Goal: Task Accomplishment & Management: Use online tool/utility

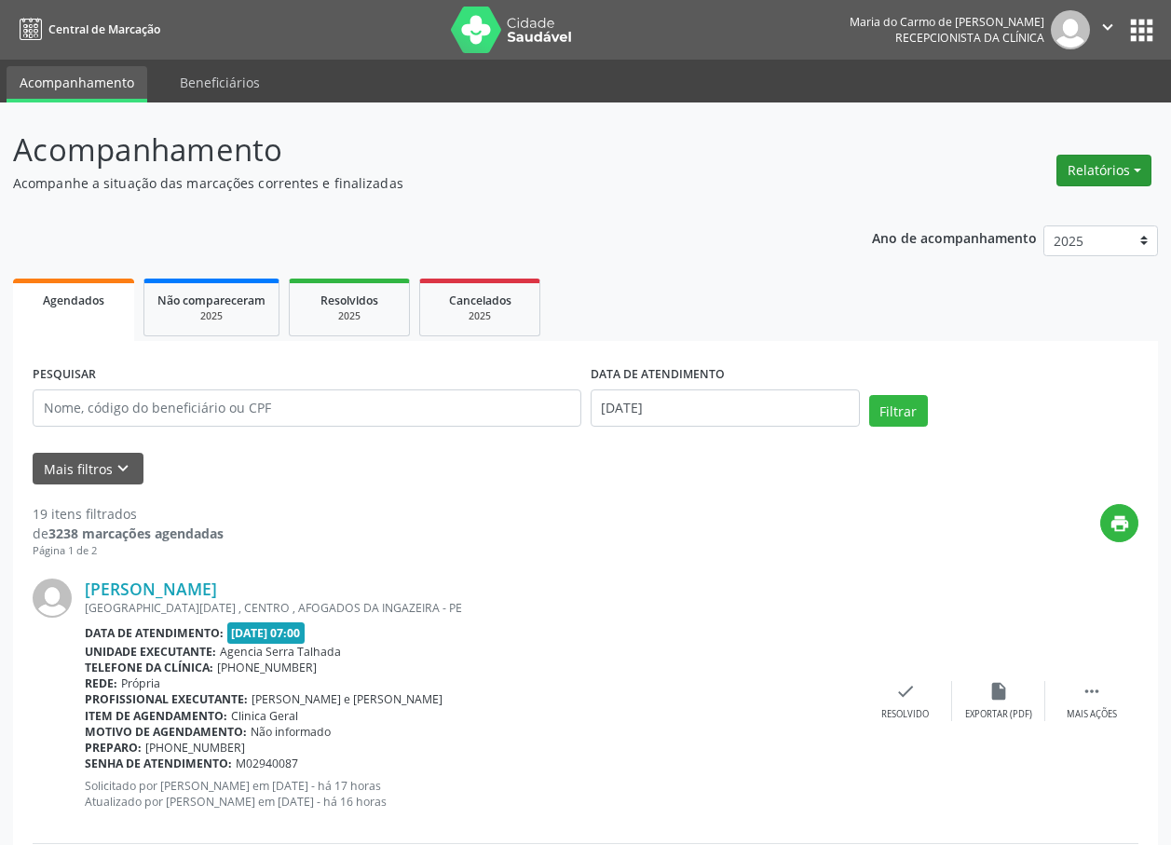
click at [1107, 172] on button "Relatórios" at bounding box center [1103, 171] width 95 height 32
click at [1034, 210] on link "Agendamentos" at bounding box center [1052, 210] width 200 height 26
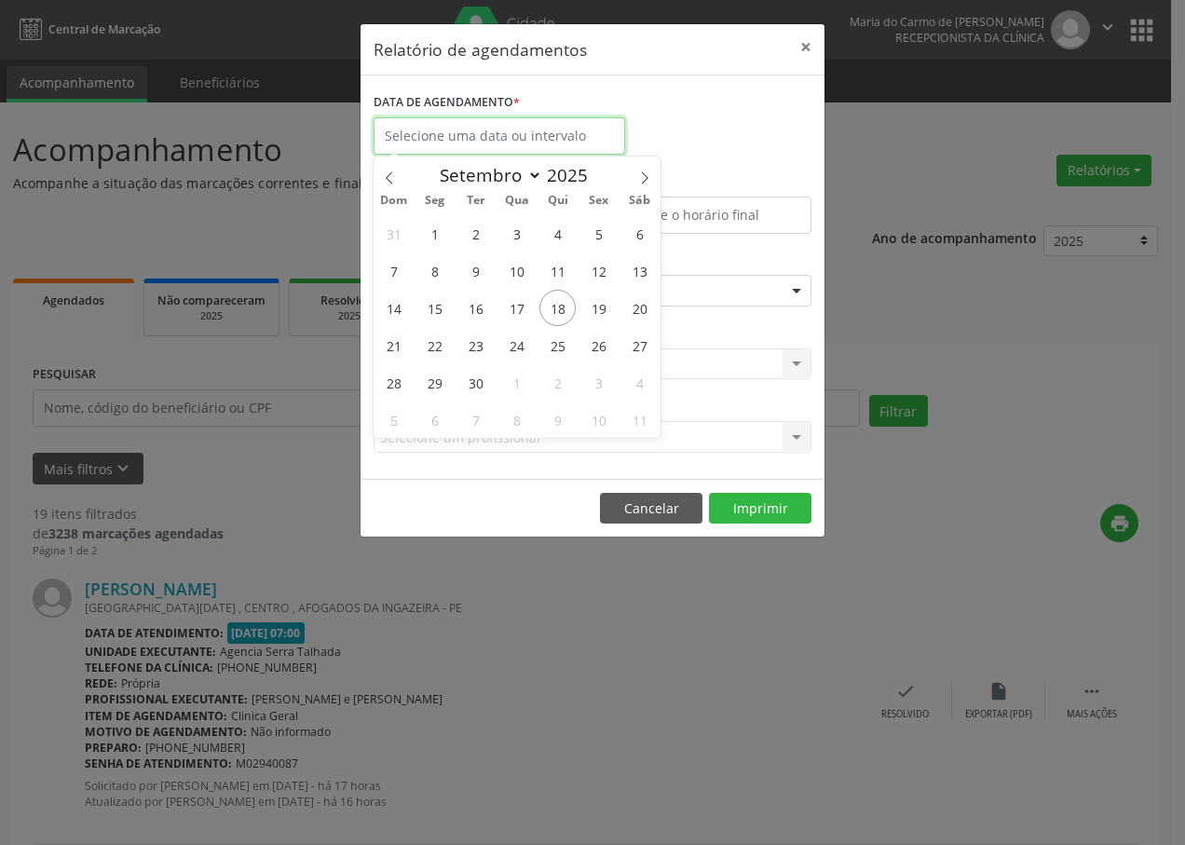
click at [551, 137] on input "text" at bounding box center [498, 135] width 251 height 37
click at [545, 135] on input "text" at bounding box center [498, 135] width 251 height 37
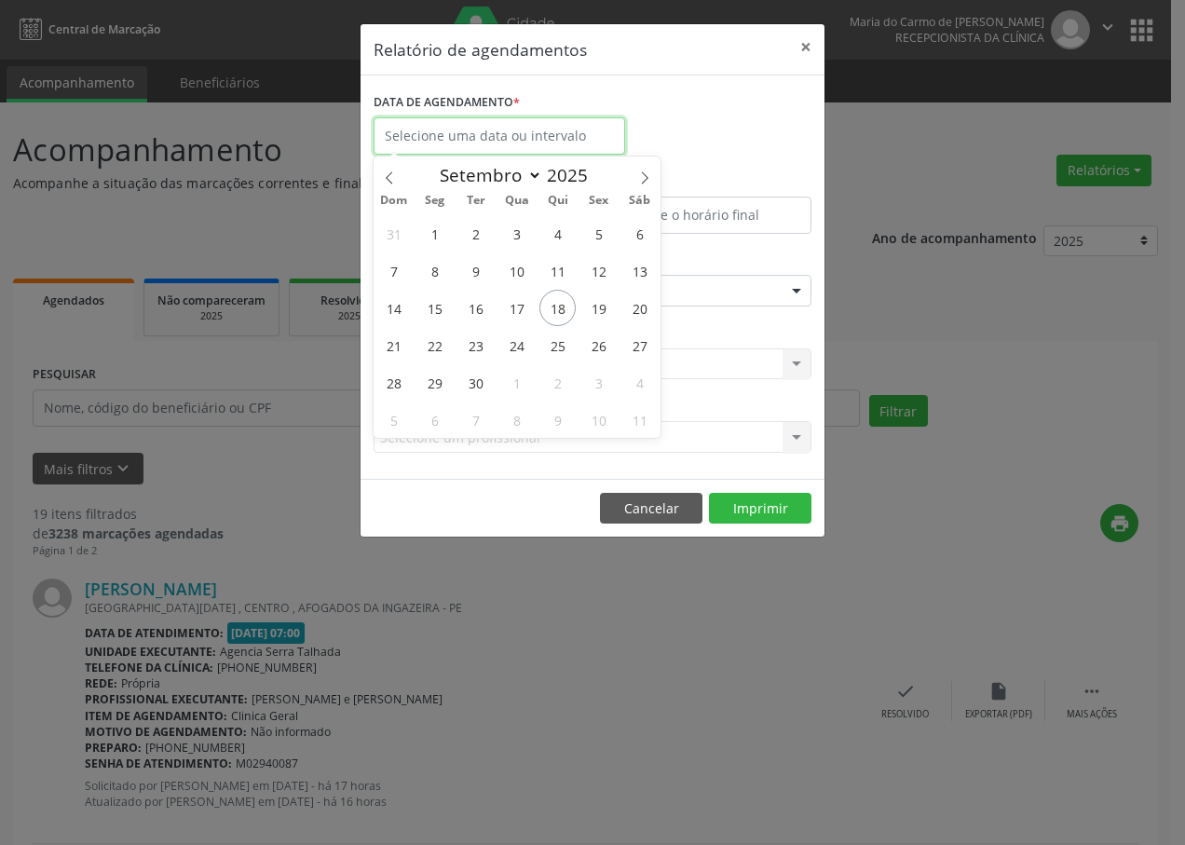
click at [545, 135] on input "text" at bounding box center [498, 135] width 251 height 37
click at [565, 310] on span "18" at bounding box center [557, 308] width 36 height 36
type input "[DATE]"
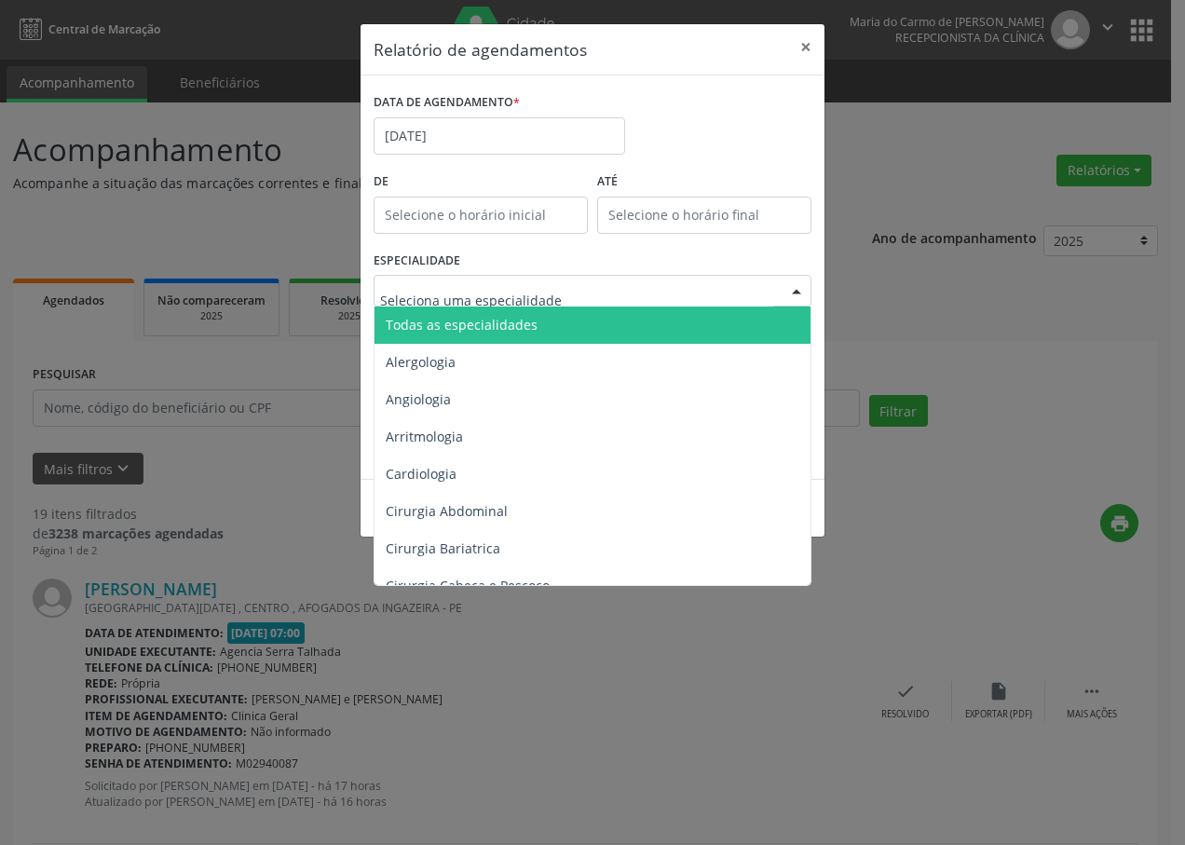
click at [796, 286] on div at bounding box center [796, 292] width 28 height 32
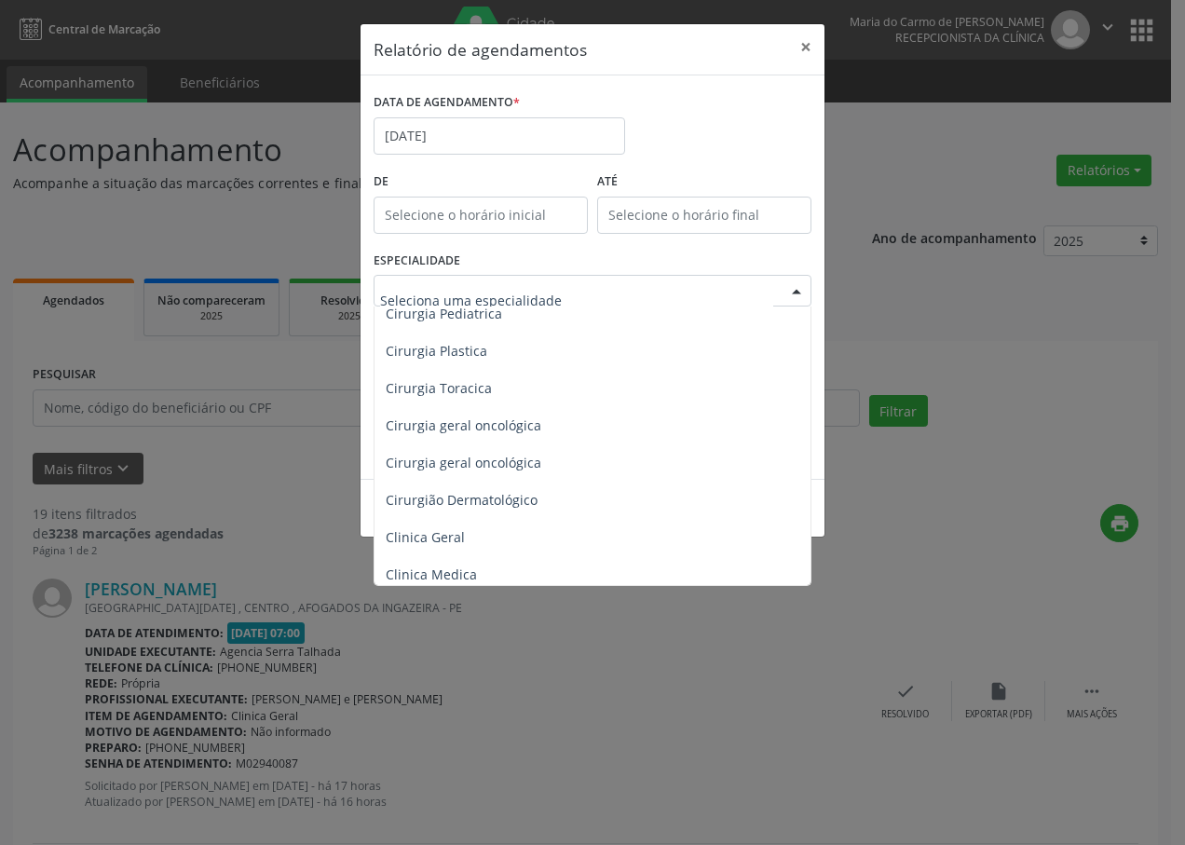
scroll to position [466, 0]
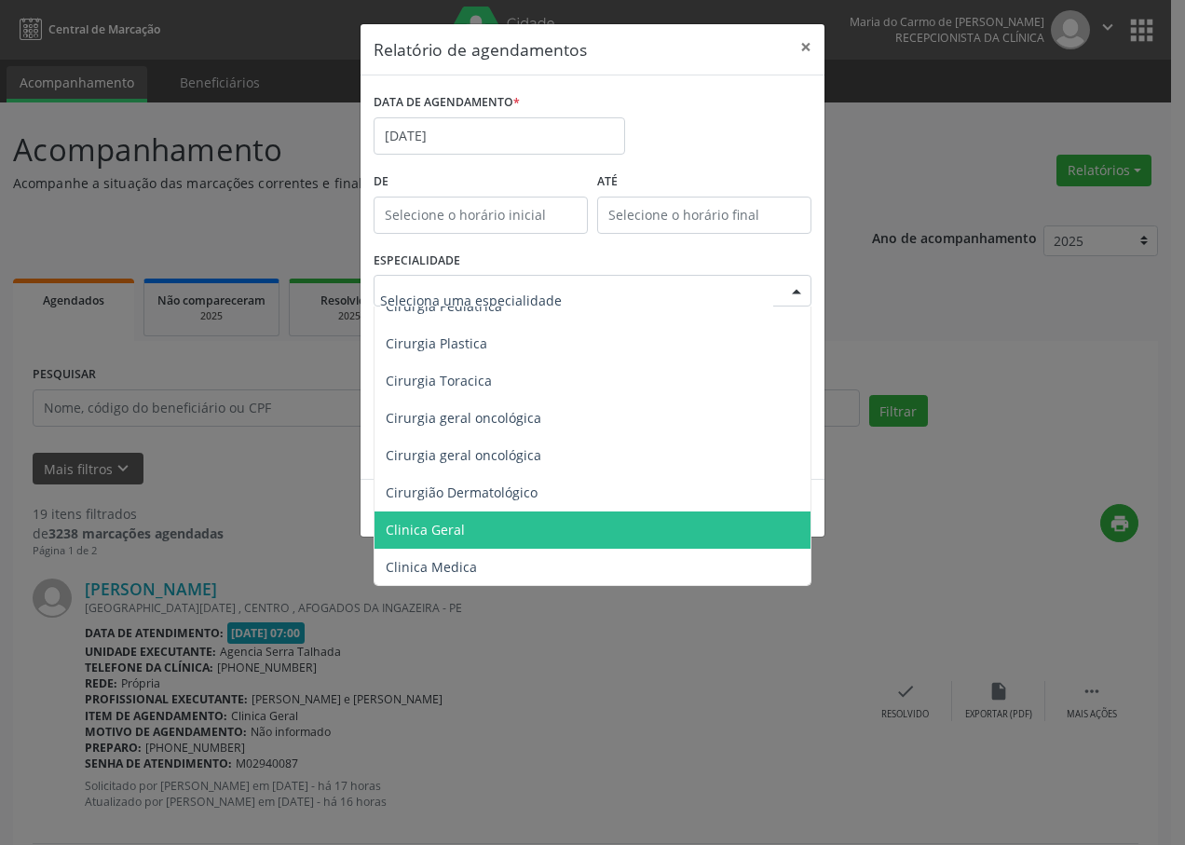
click at [441, 526] on span "Clinica Geral" at bounding box center [425, 530] width 79 height 18
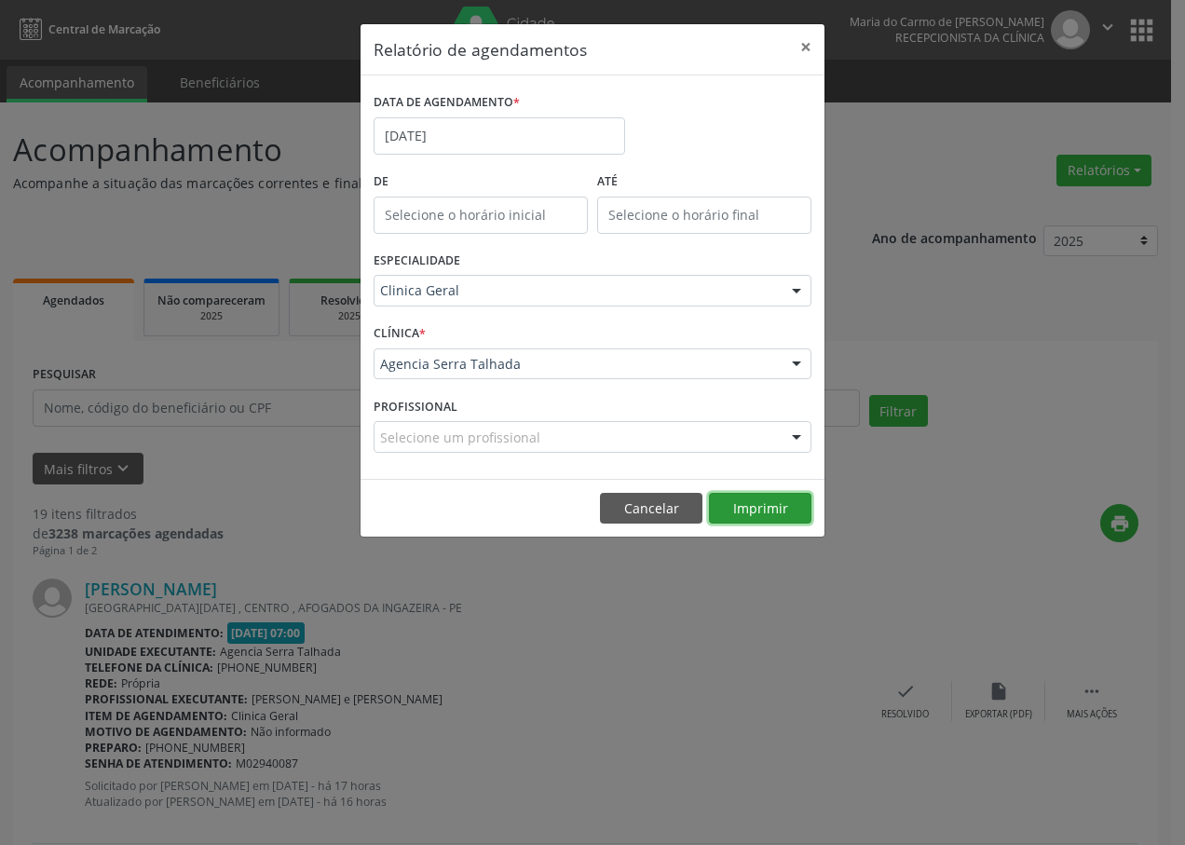
click at [764, 503] on button "Imprimir" at bounding box center [760, 509] width 102 height 32
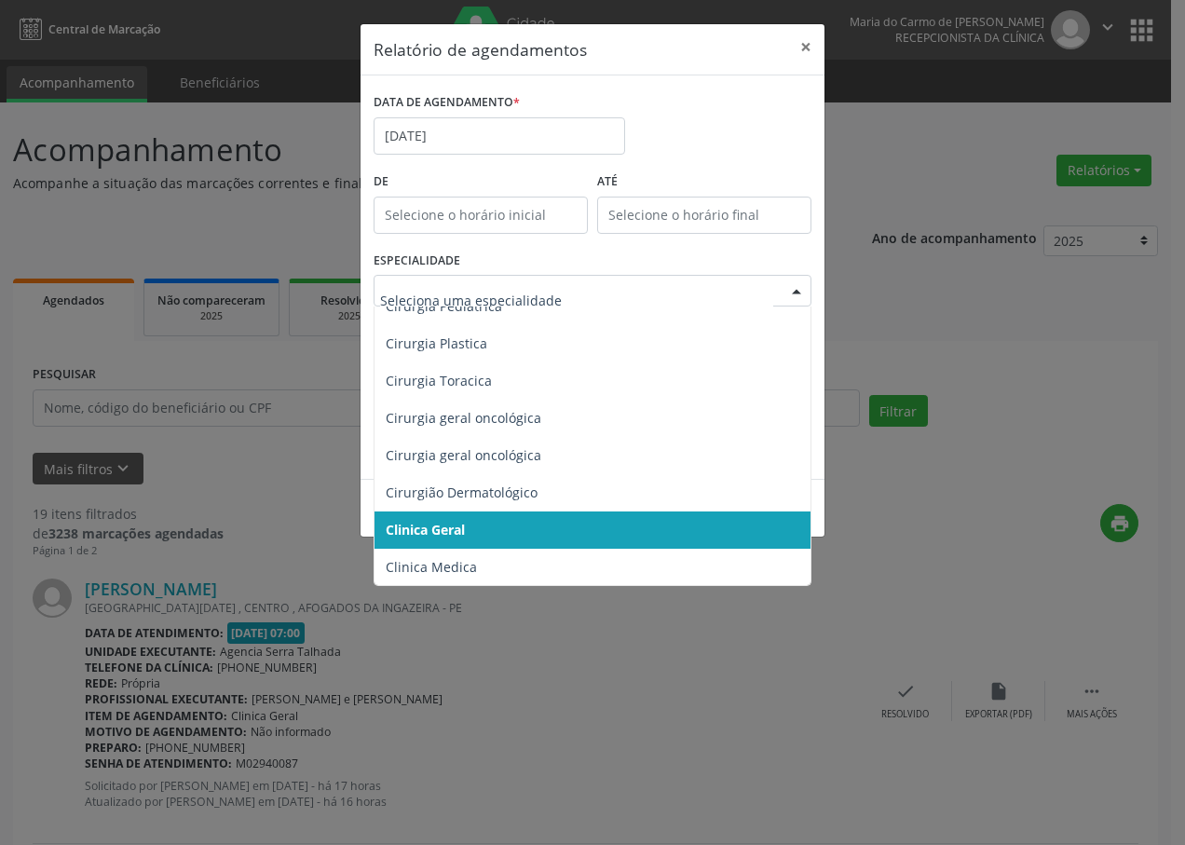
click at [798, 292] on div at bounding box center [796, 292] width 28 height 32
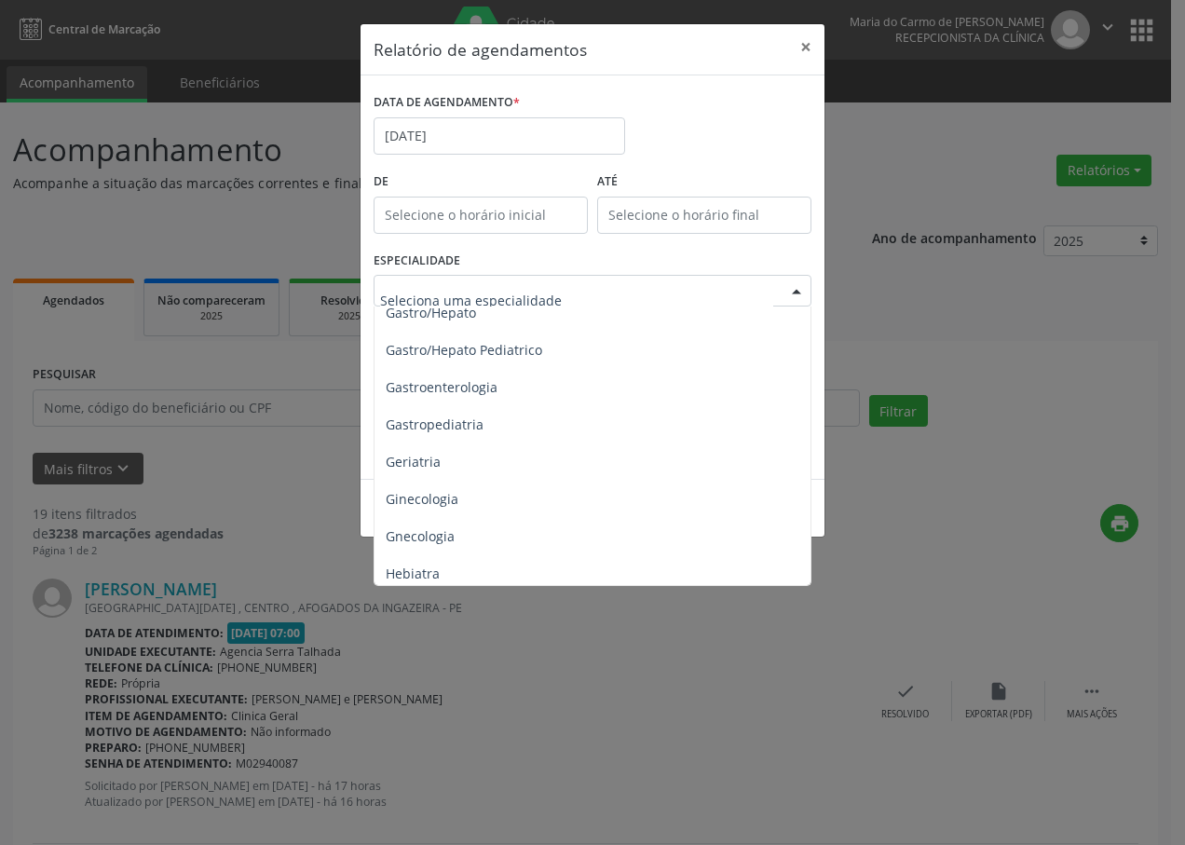
scroll to position [1211, 0]
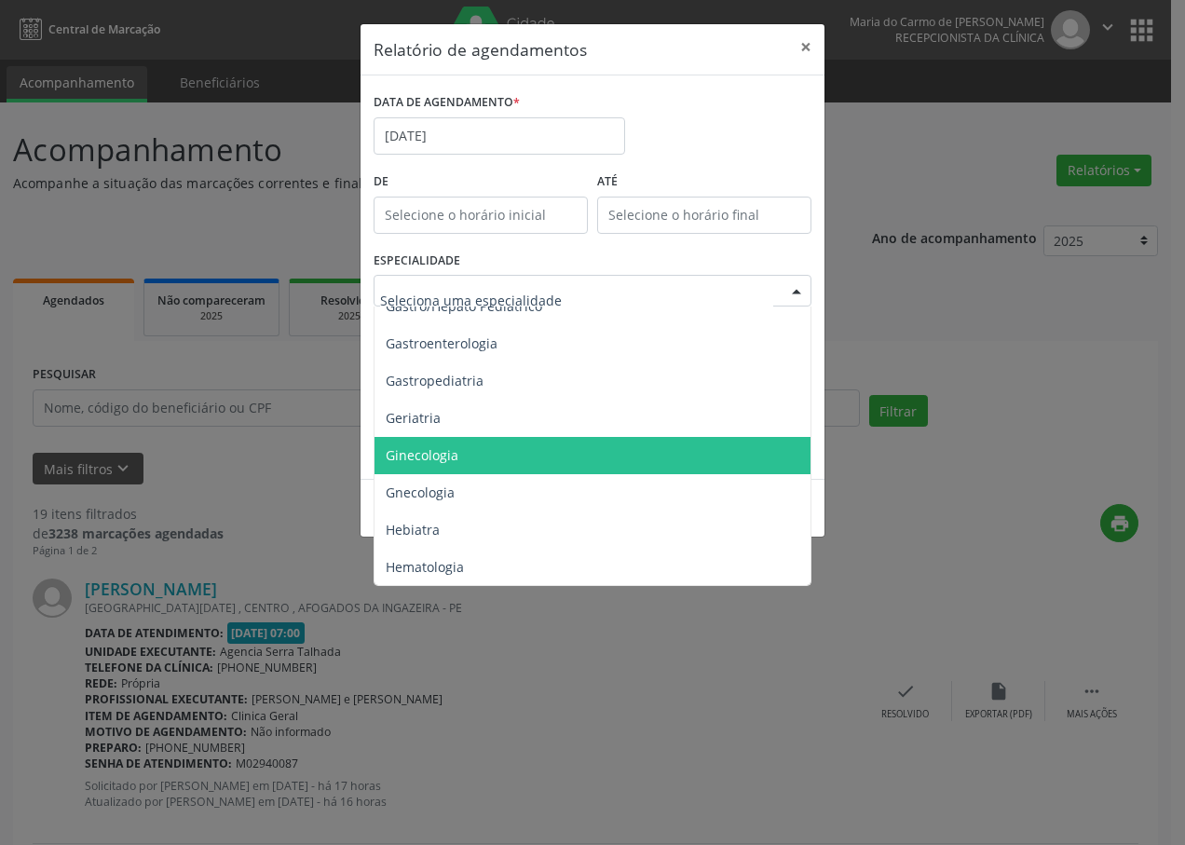
click at [495, 449] on span "Ginecologia" at bounding box center [593, 455] width 439 height 37
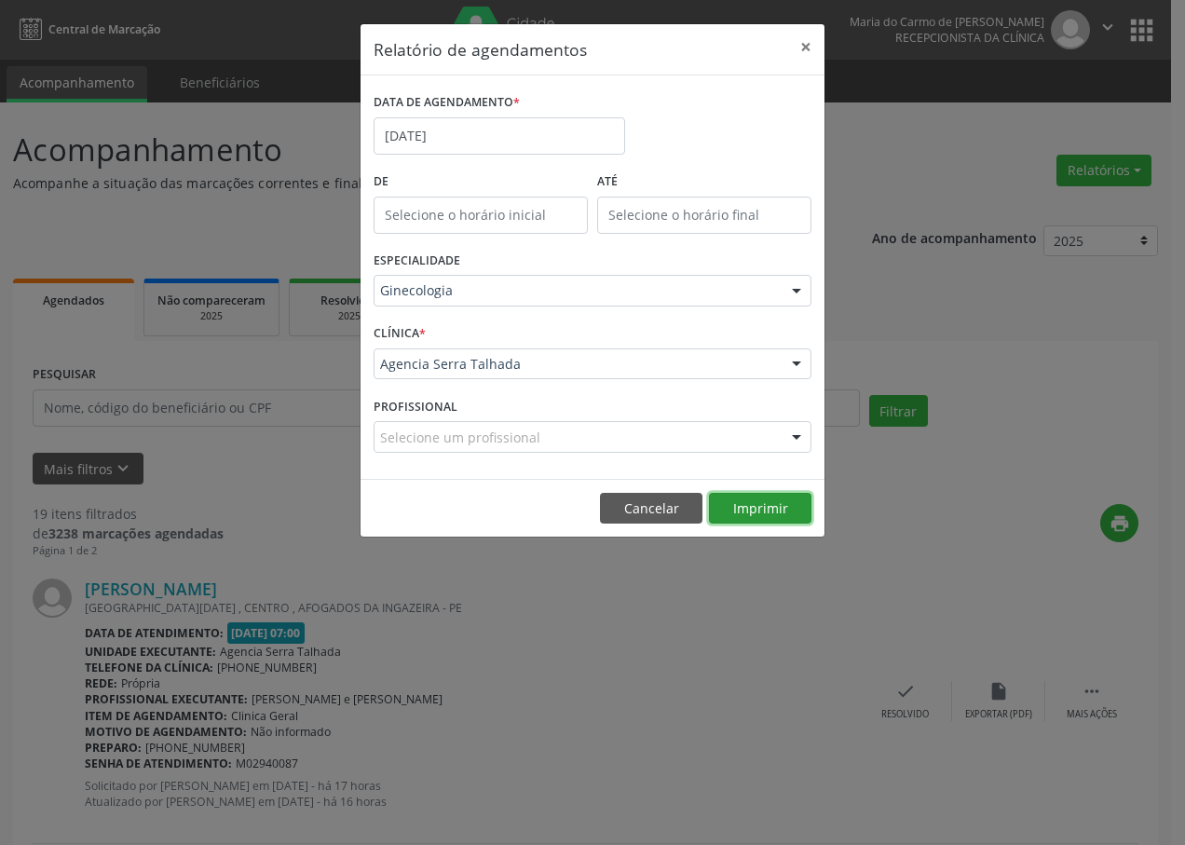
click at [754, 510] on button "Imprimir" at bounding box center [760, 509] width 102 height 32
